Goal: Task Accomplishment & Management: Manage account settings

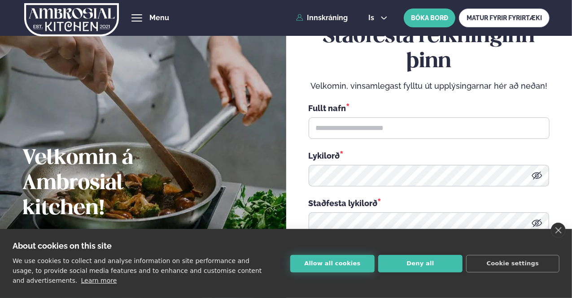
click at [326, 256] on button "Allow all cookies" at bounding box center [332, 263] width 84 height 17
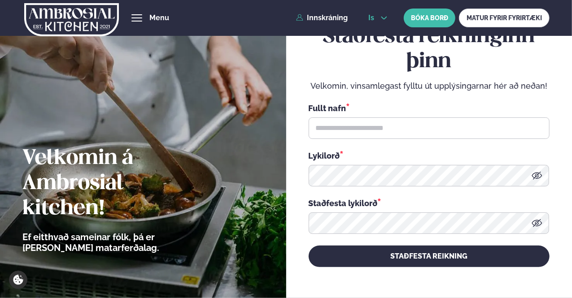
click at [383, 17] on icon at bounding box center [383, 17] width 7 height 7
click at [383, 34] on link "en" at bounding box center [378, 34] width 34 height 18
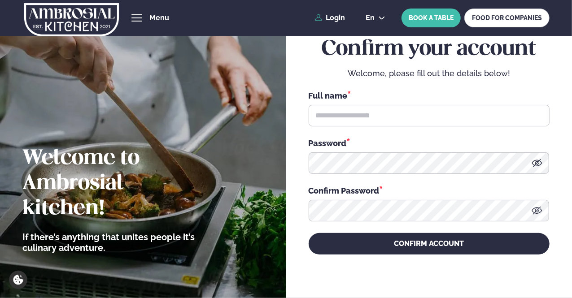
click at [367, 126] on div "Full name * Password * Confirm Password *" at bounding box center [428, 156] width 241 height 132
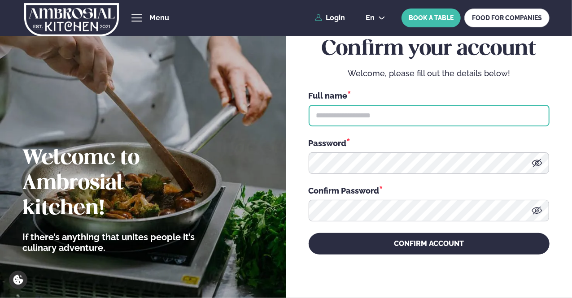
click at [370, 124] on input "text" at bounding box center [428, 116] width 241 height 22
type input "**********"
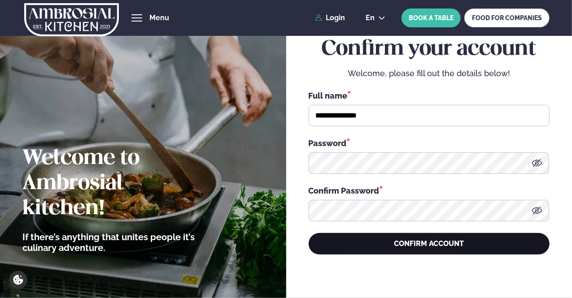
click at [369, 246] on button "CONFIRM ACCOUNT" at bounding box center [428, 244] width 241 height 22
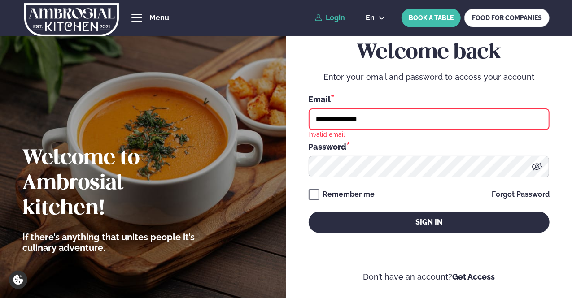
click at [377, 123] on input "**********" at bounding box center [428, 119] width 241 height 22
type input "**********"
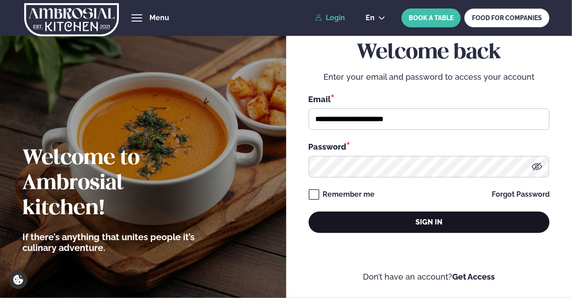
click at [353, 218] on button "Sign in" at bounding box center [428, 223] width 241 height 22
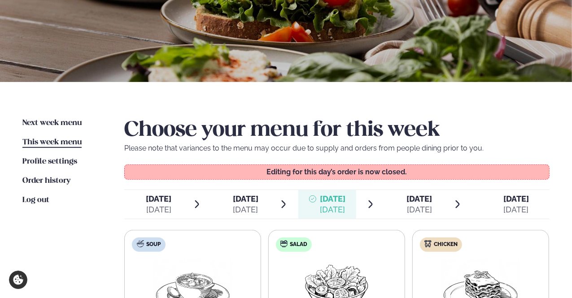
scroll to position [213, 0]
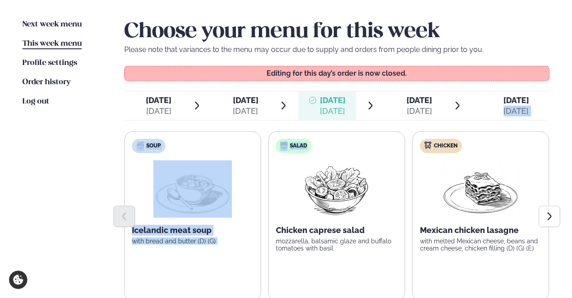
drag, startPoint x: 539, startPoint y: 91, endPoint x: 386, endPoint y: 121, distance: 155.7
click at [386, 121] on div "Choose your menu for this week Please note that variances to the menu may occur…" at bounding box center [336, 193] width 425 height 349
click at [508, 110] on div "[DATE]" at bounding box center [516, 111] width 26 height 11
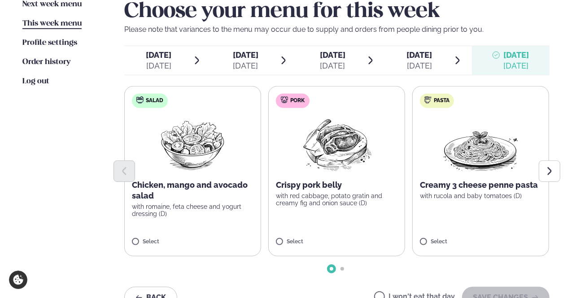
scroll to position [233, 0]
click at [333, 59] on span "[DATE]" at bounding box center [333, 54] width 26 height 11
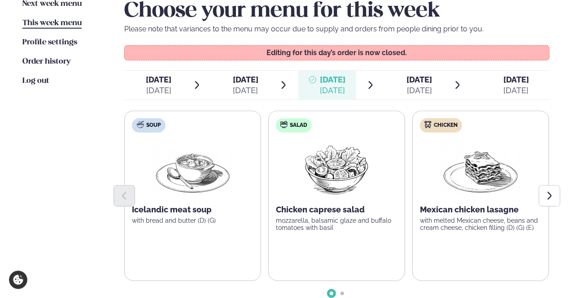
click at [415, 60] on div "Editing for this day’s order is now closed." at bounding box center [336, 52] width 425 height 15
click at [543, 199] on button "Next slide" at bounding box center [549, 196] width 22 height 22
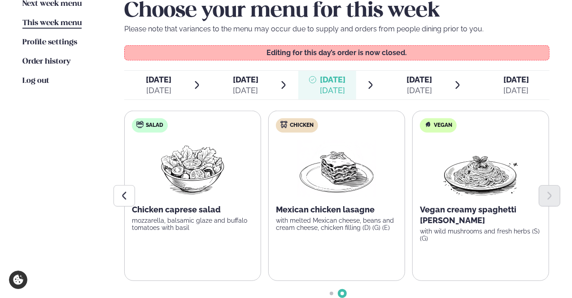
click at [427, 84] on div "[DATE] Thu." at bounding box center [420, 79] width 26 height 11
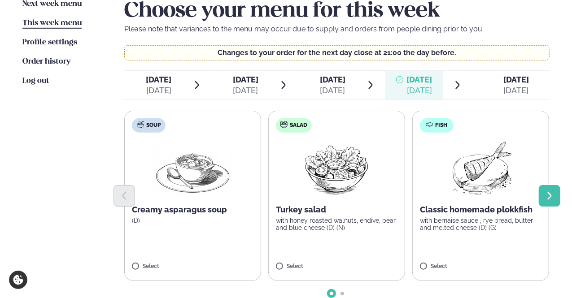
click at [551, 187] on button "Next slide" at bounding box center [549, 196] width 22 height 22
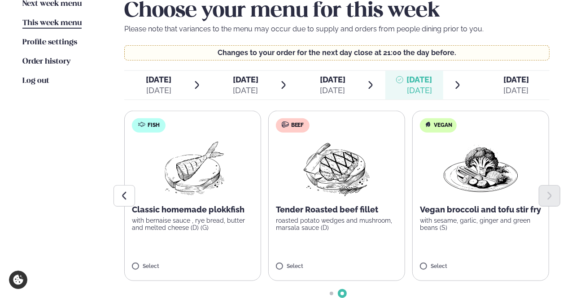
click at [498, 81] on icon at bounding box center [495, 79] width 7 height 7
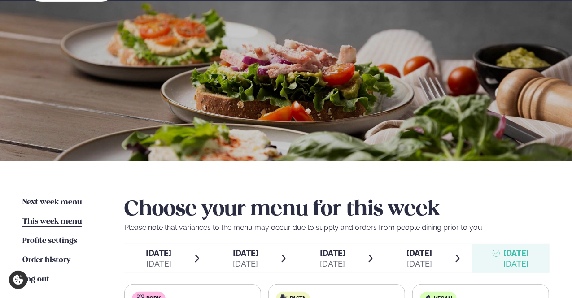
scroll to position [0, 0]
